Goal: Task Accomplishment & Management: Use online tool/utility

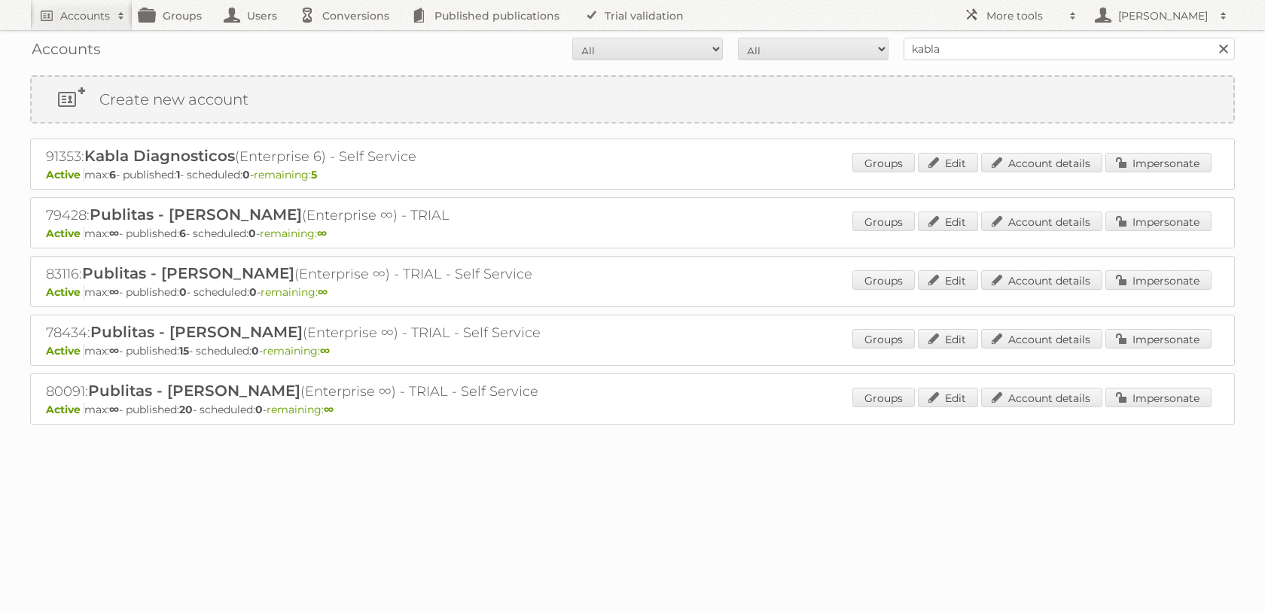
click at [945, 22] on nav "Accounts Search Advanced Search Create new account Groups Users Conversions Pub…" at bounding box center [632, 15] width 1205 height 30
click at [945, 26] on nav "Accounts Search Advanced Search Create new account Groups Users Conversions Pub…" at bounding box center [632, 15] width 1205 height 30
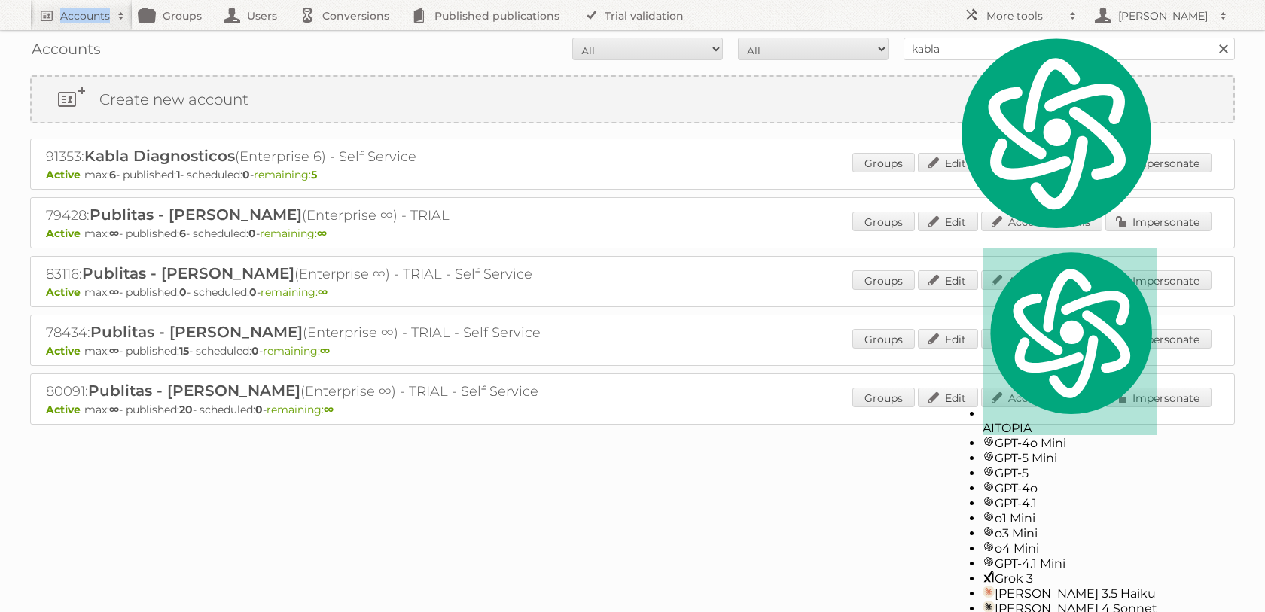
click at [945, 26] on nav "Accounts Search Advanced Search Create new account Groups Users Conversions Pub…" at bounding box center [632, 15] width 1205 height 30
click at [932, 44] on input "kabla" at bounding box center [1069, 49] width 331 height 23
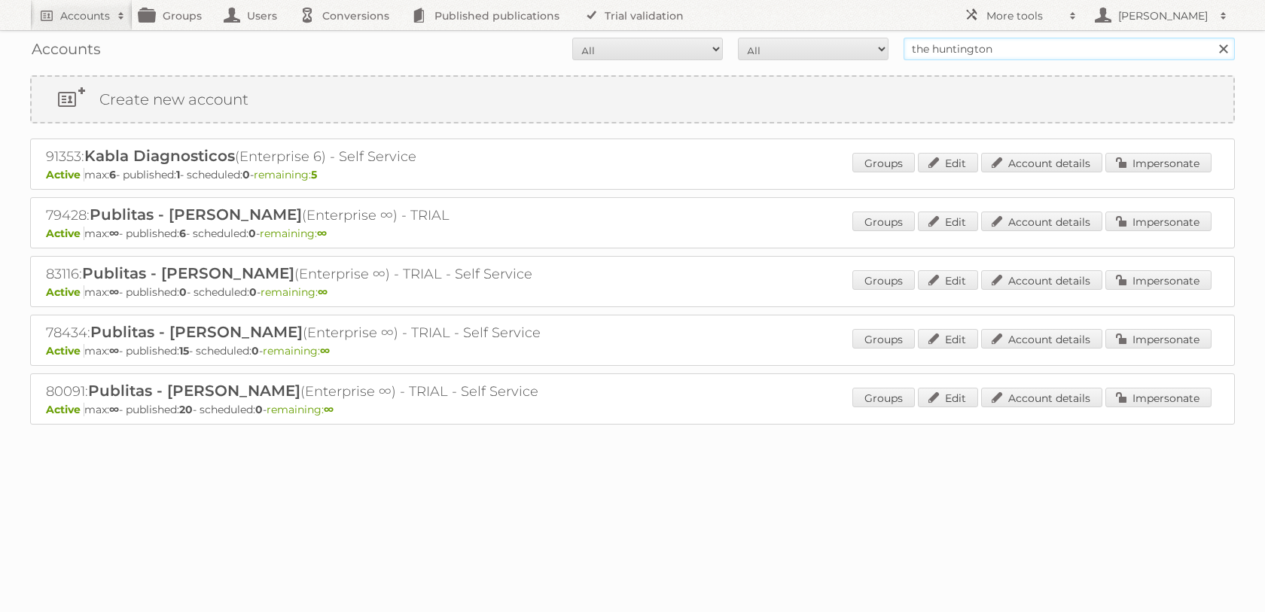
type input "the huntington"
click at [1212, 38] on input "Search" at bounding box center [1223, 49] width 23 height 23
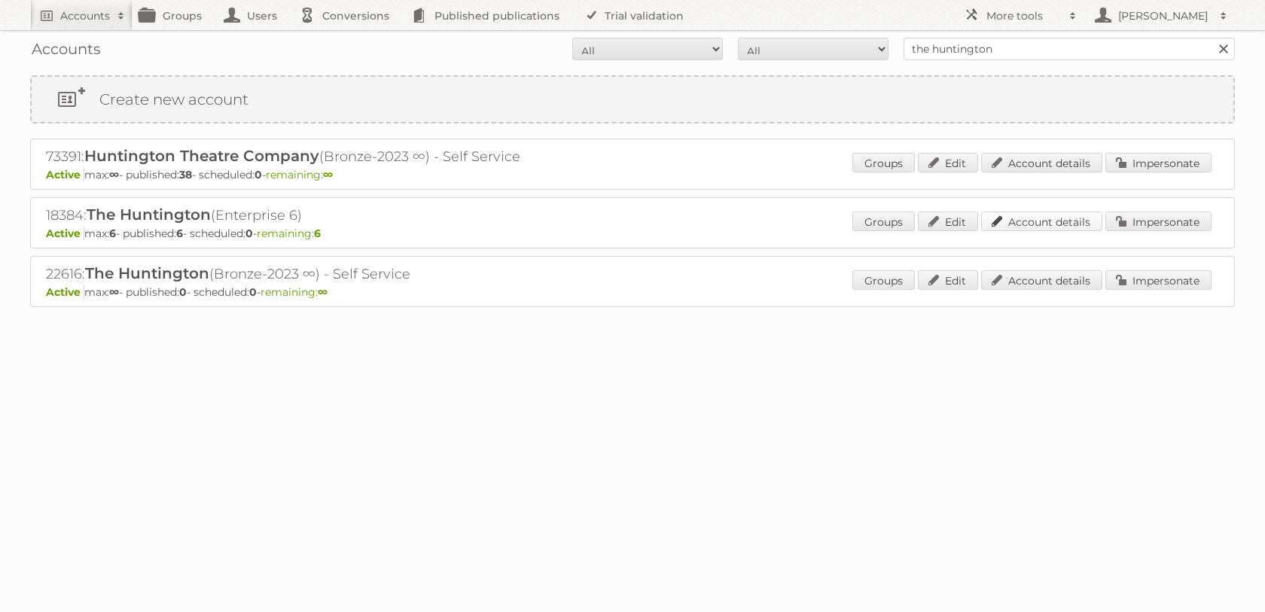
click at [1017, 221] on link "Account details" at bounding box center [1041, 222] width 121 height 20
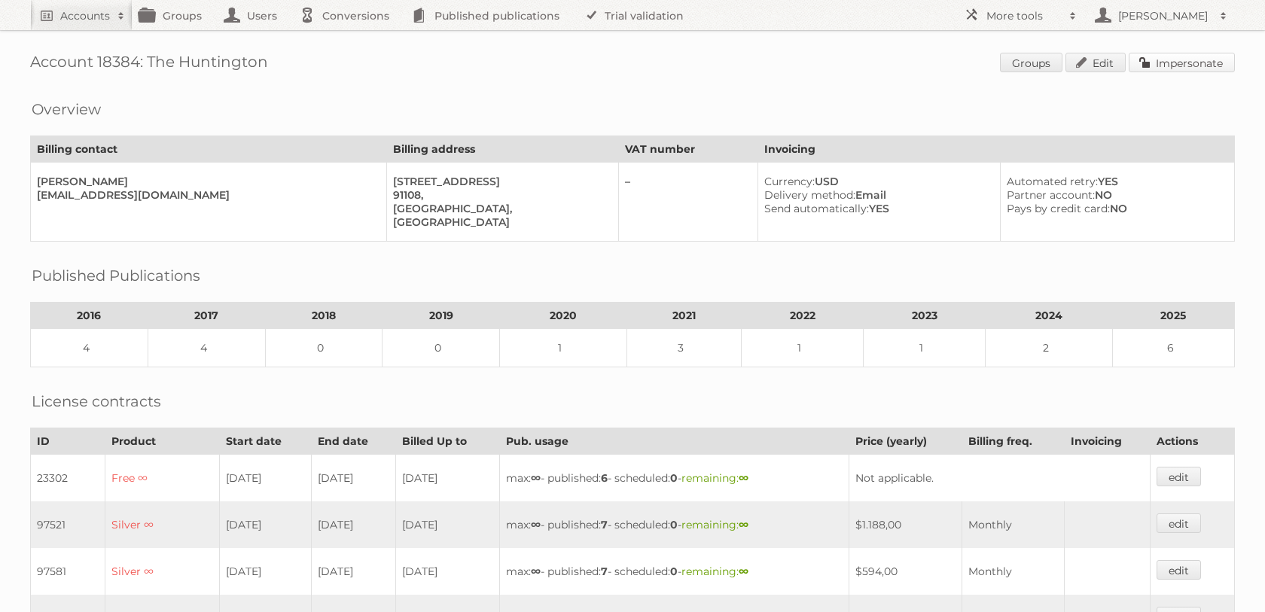
click at [1164, 62] on link "Impersonate" at bounding box center [1182, 63] width 106 height 20
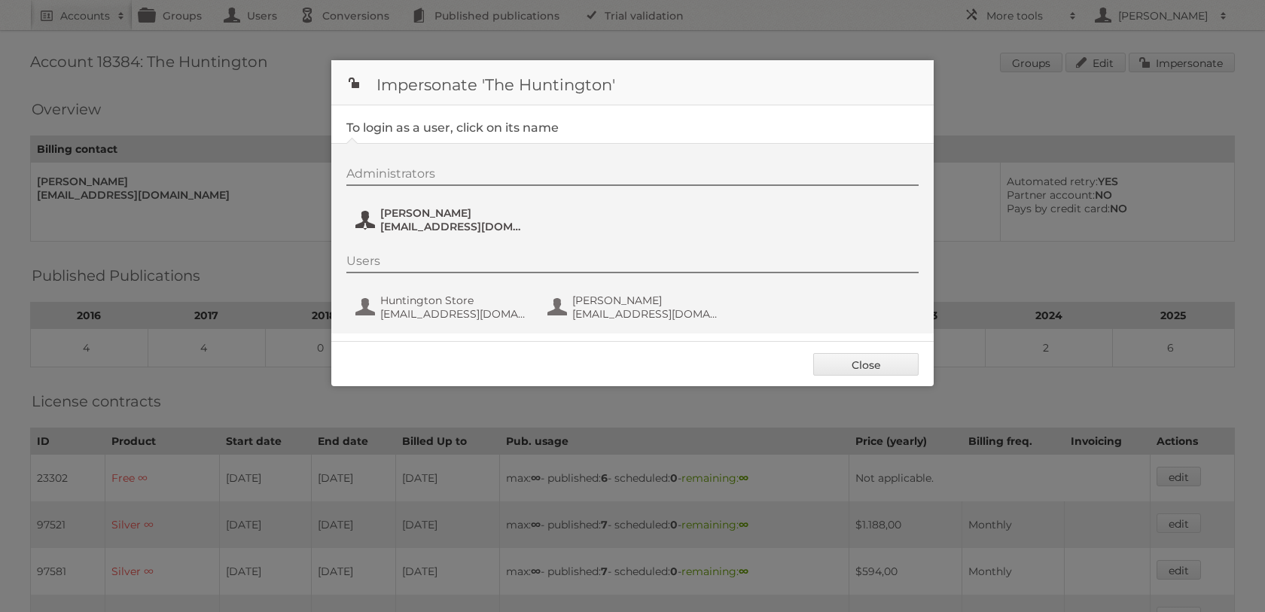
click at [464, 232] on span "hhart@huntington.org" at bounding box center [453, 227] width 146 height 14
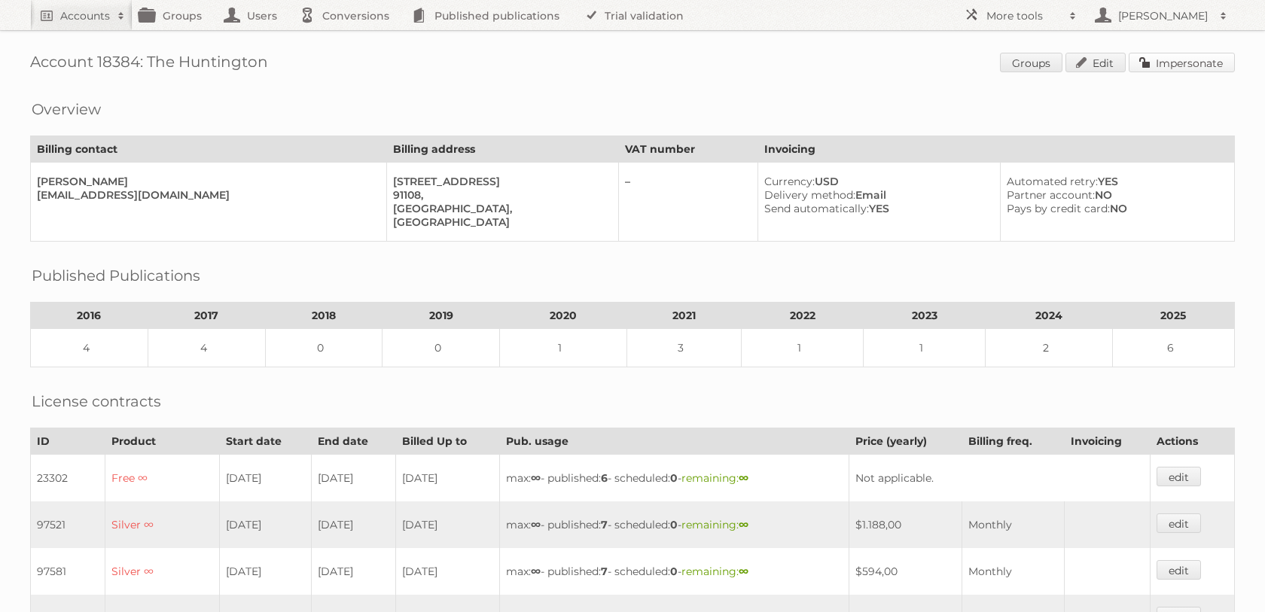
click at [1194, 66] on link "Impersonate" at bounding box center [1182, 63] width 106 height 20
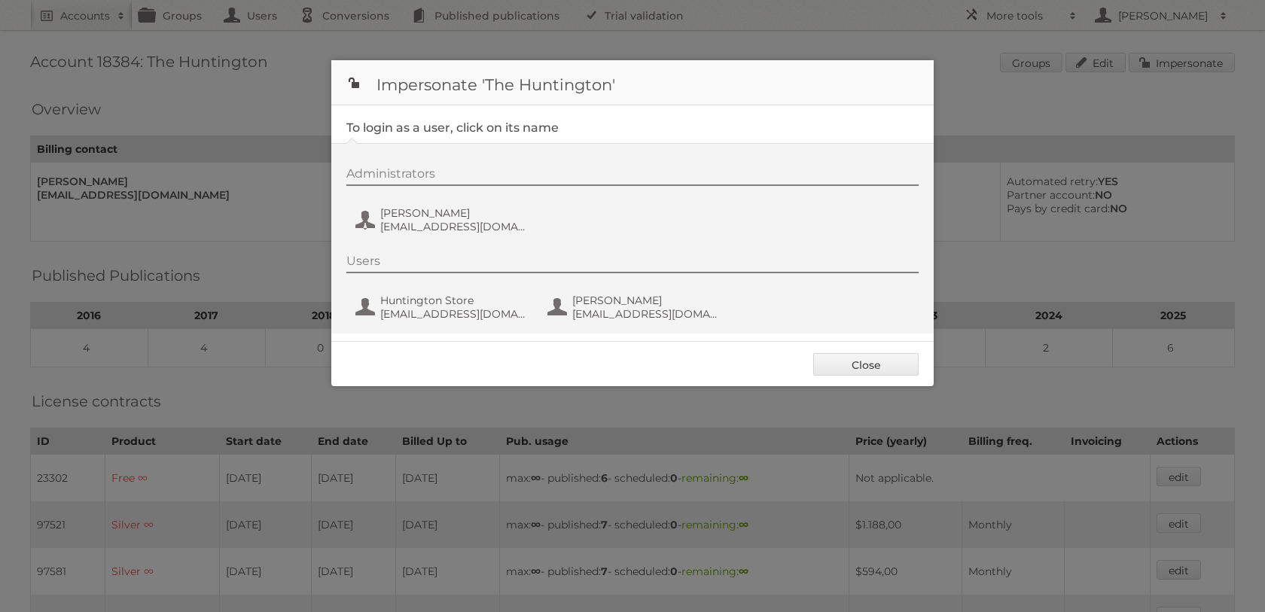
click at [435, 246] on div "Administrators Heather Hart hhart@huntington.org Users Huntington Store thestor…" at bounding box center [632, 238] width 602 height 191
click at [431, 225] on span "hhart@huntington.org" at bounding box center [453, 227] width 146 height 14
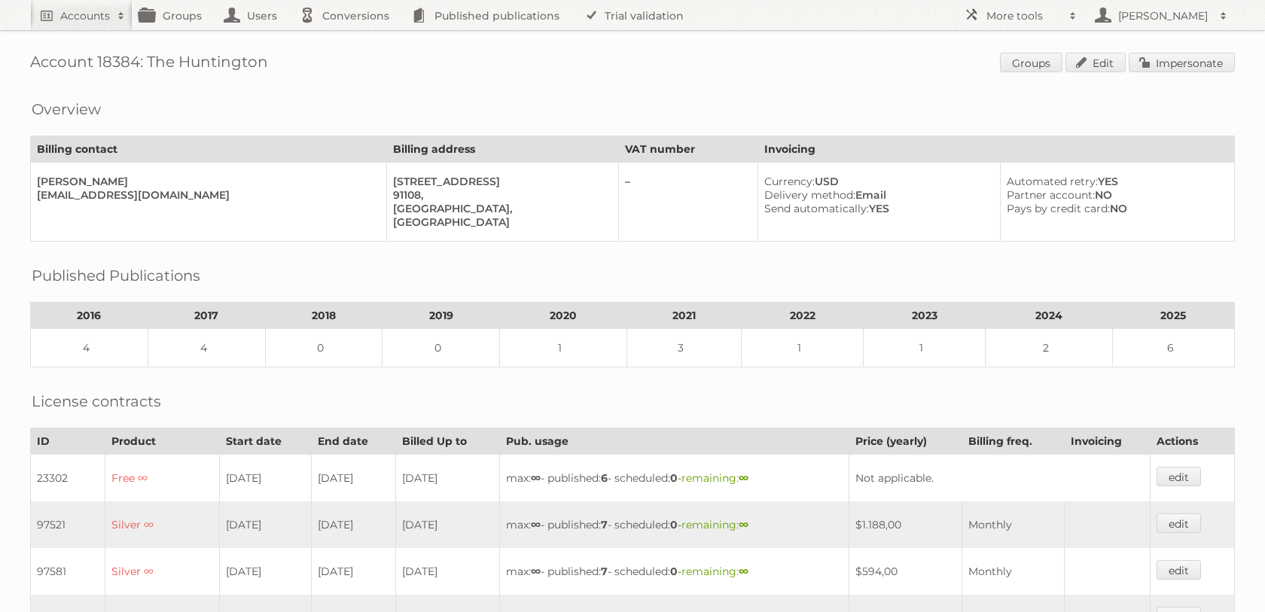
click at [438, 163] on th "Billing address" at bounding box center [502, 149] width 232 height 26
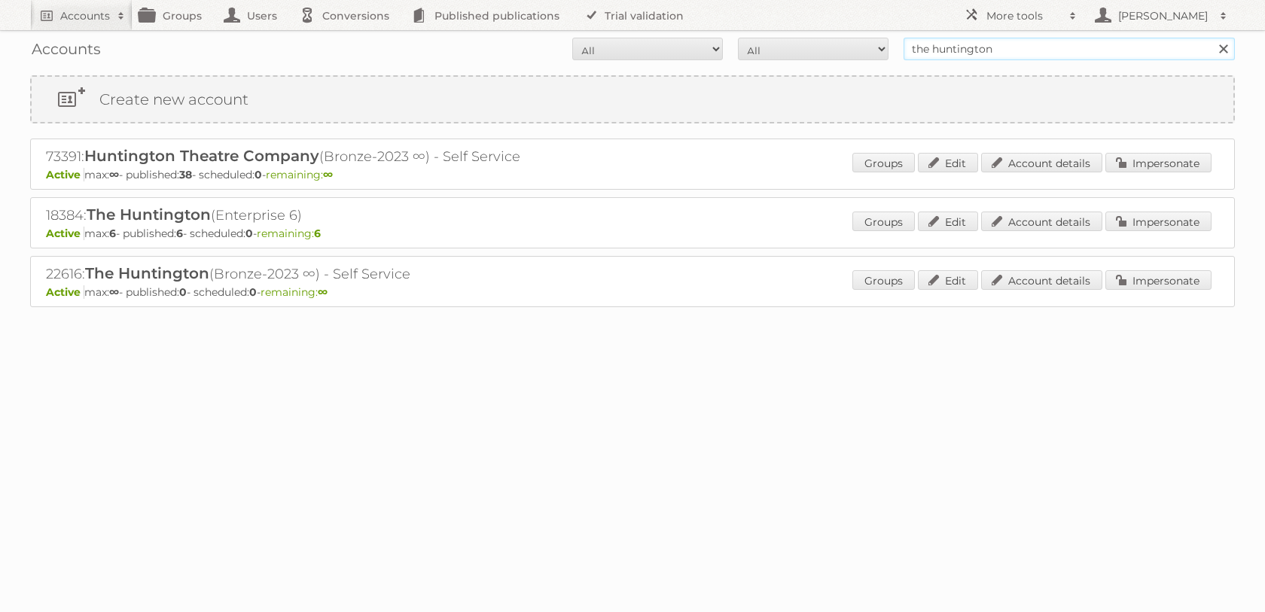
click at [975, 59] on input "the huntington" at bounding box center [1069, 49] width 331 height 23
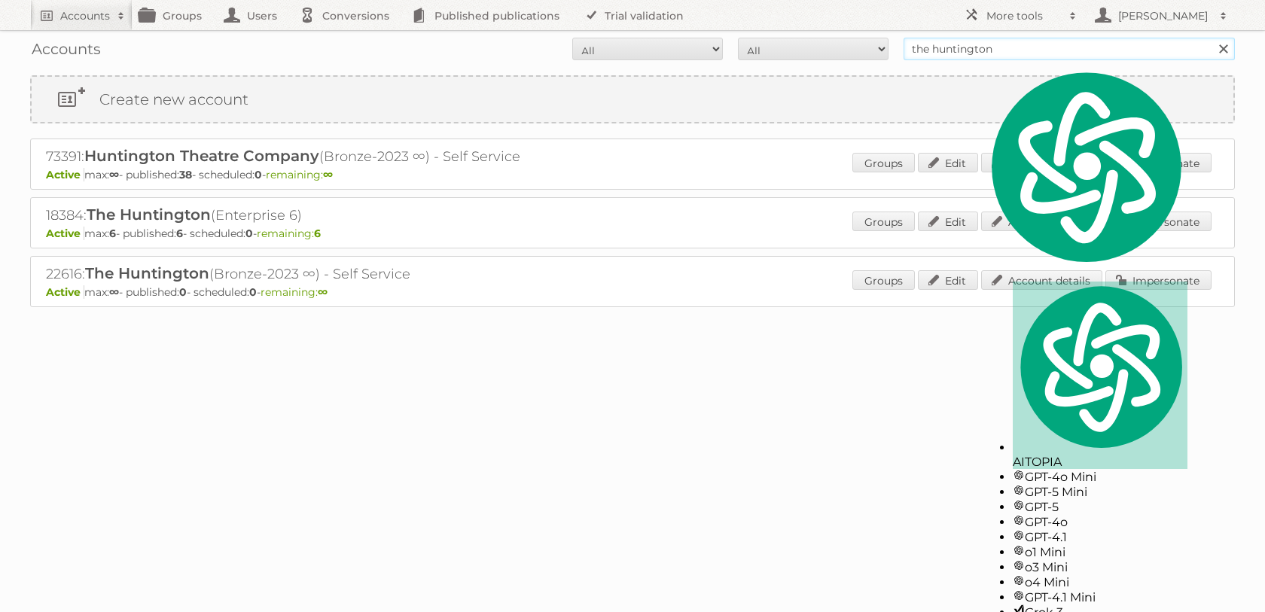
click at [975, 59] on input "the huntington" at bounding box center [1069, 49] width 331 height 23
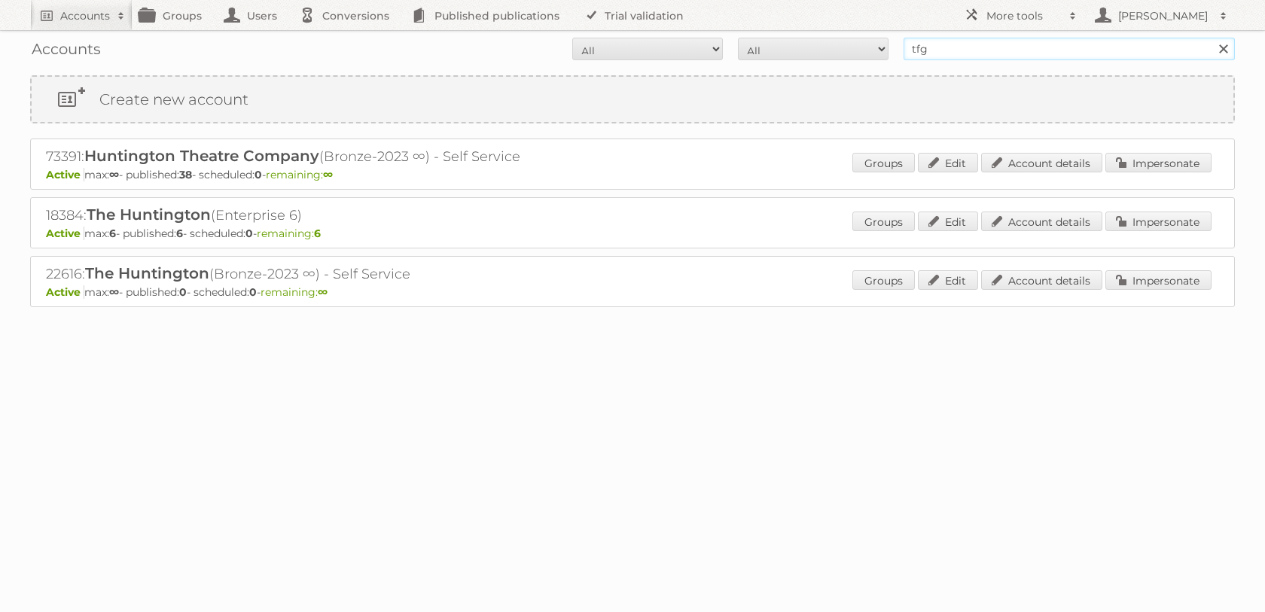
type input "tfg"
click at [1212, 38] on input "Search" at bounding box center [1223, 49] width 23 height 23
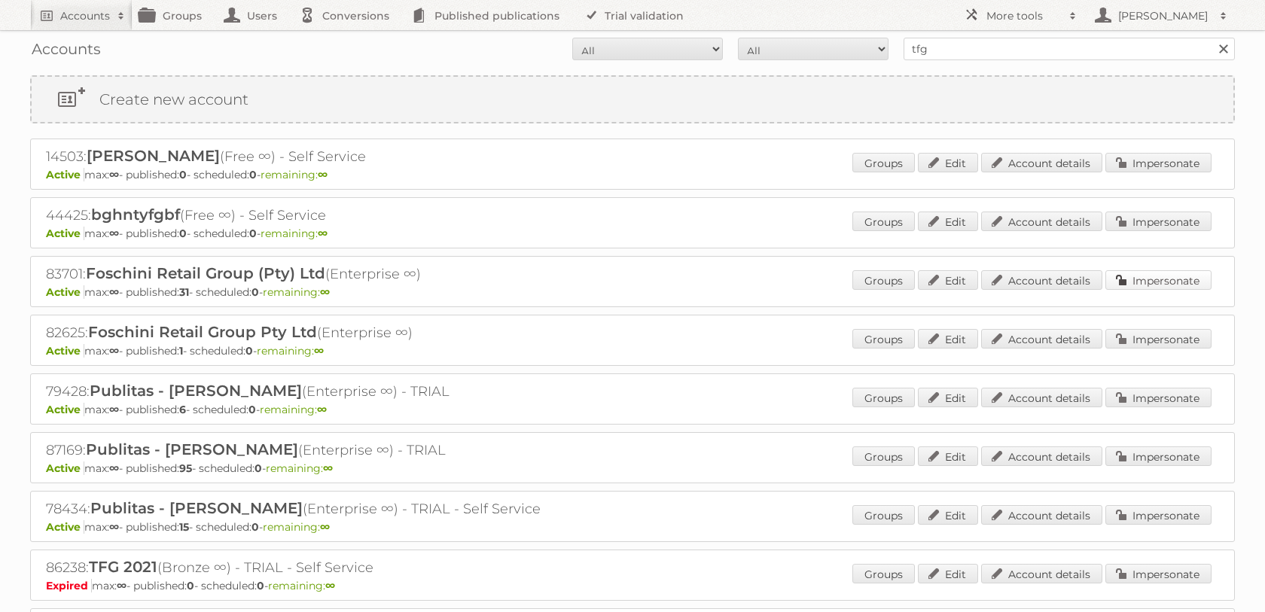
click at [1155, 290] on link "Impersonate" at bounding box center [1159, 280] width 106 height 20
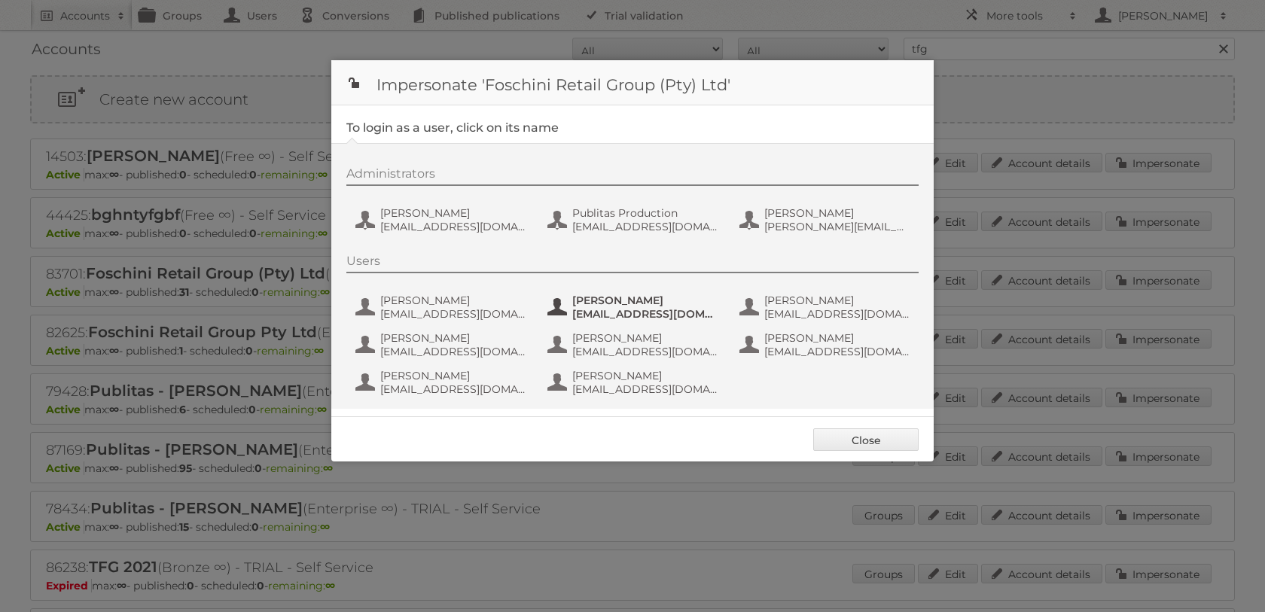
click at [606, 321] on span "[EMAIL_ADDRESS][DOMAIN_NAME]" at bounding box center [645, 314] width 146 height 14
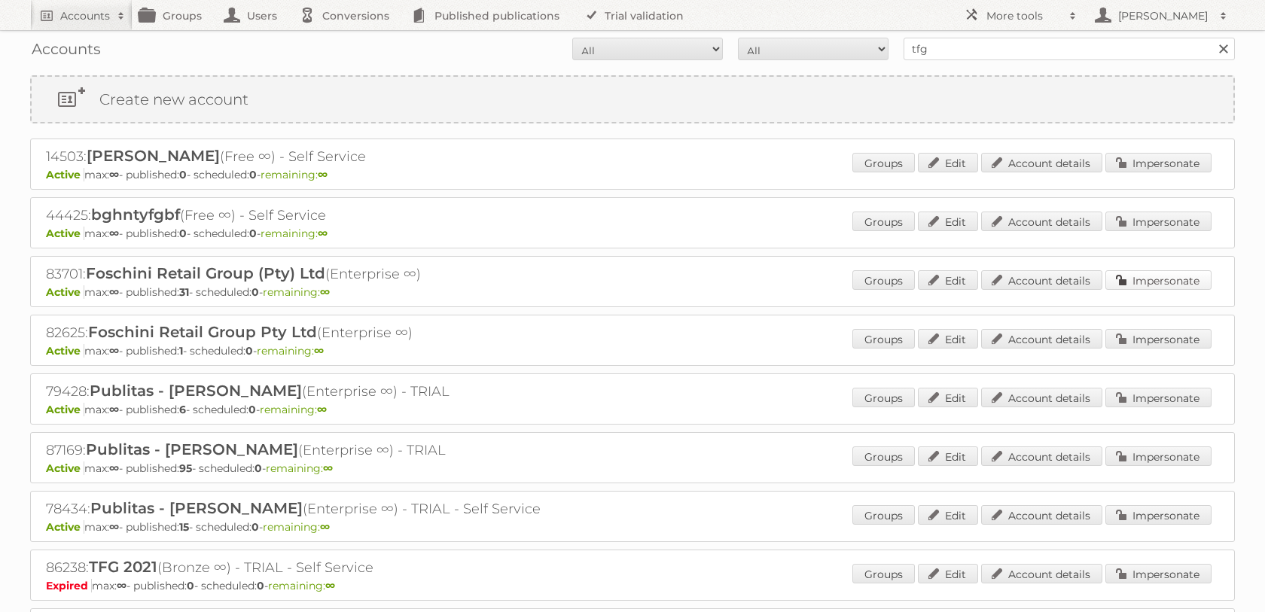
click at [1149, 289] on link "Impersonate" at bounding box center [1159, 280] width 106 height 20
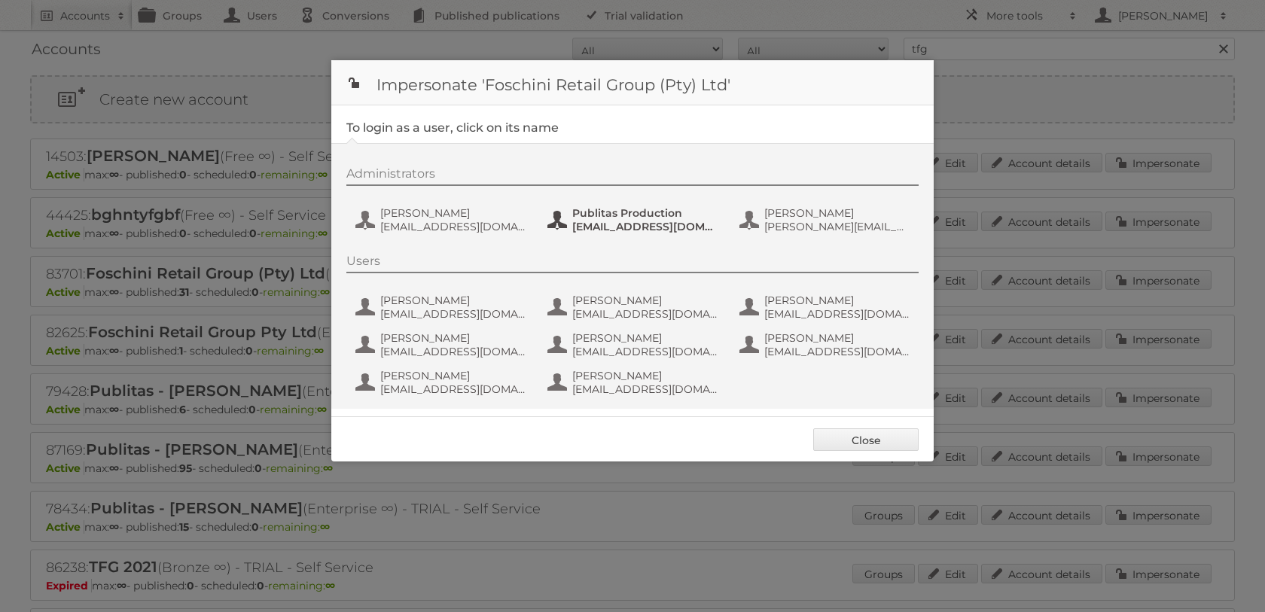
click at [643, 218] on span "Publitas Production" at bounding box center [645, 213] width 146 height 14
